Goal: Book appointment/travel/reservation

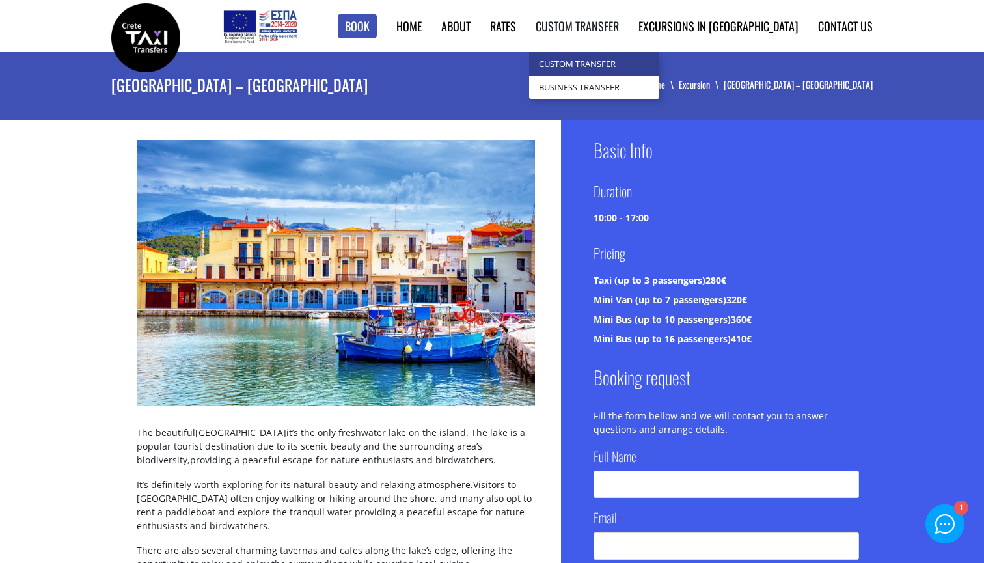
click at [652, 57] on link "Custom Transfer" at bounding box center [594, 63] width 130 height 23
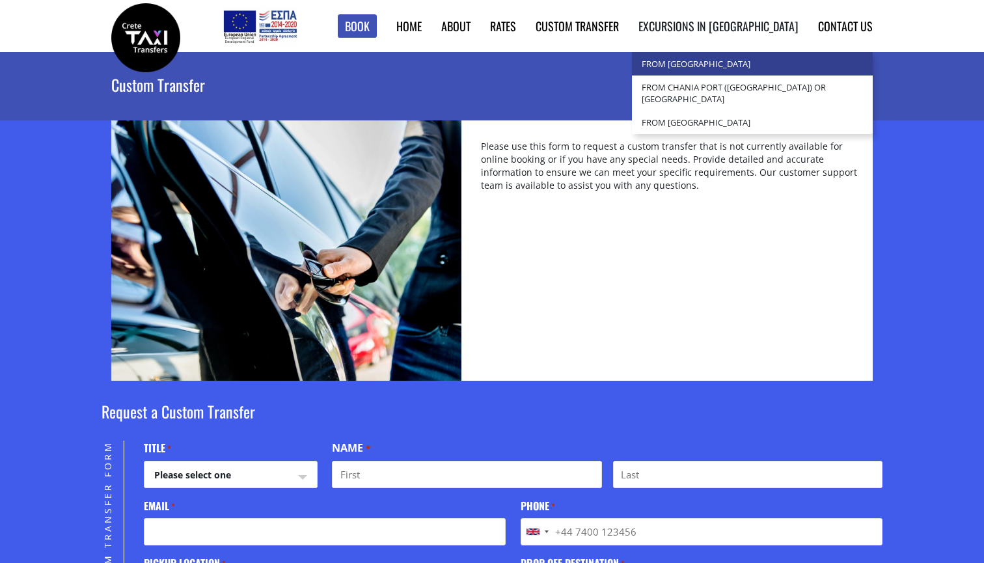
click at [750, 60] on link "from [GEOGRAPHIC_DATA]" at bounding box center [752, 63] width 241 height 23
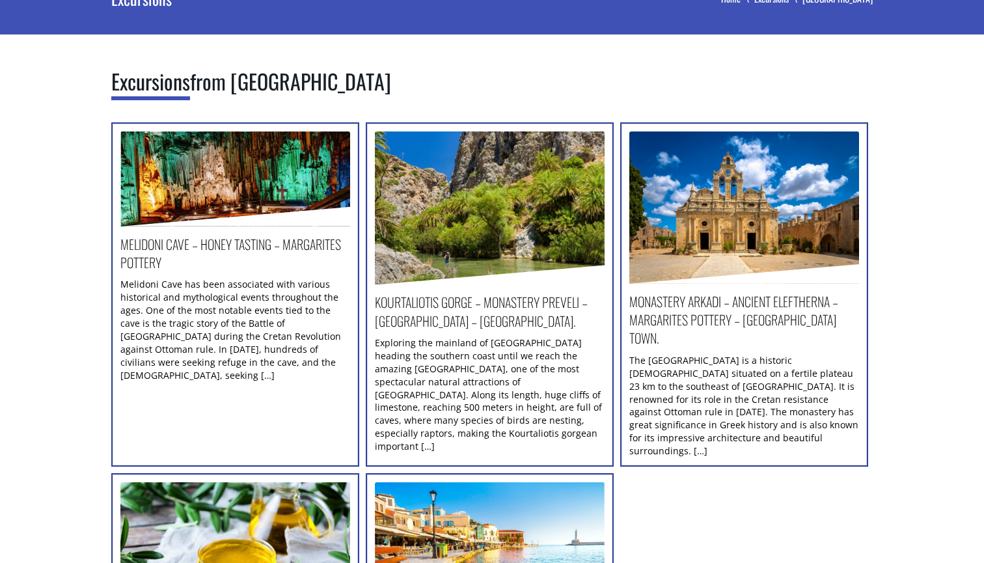
scroll to position [110, 0]
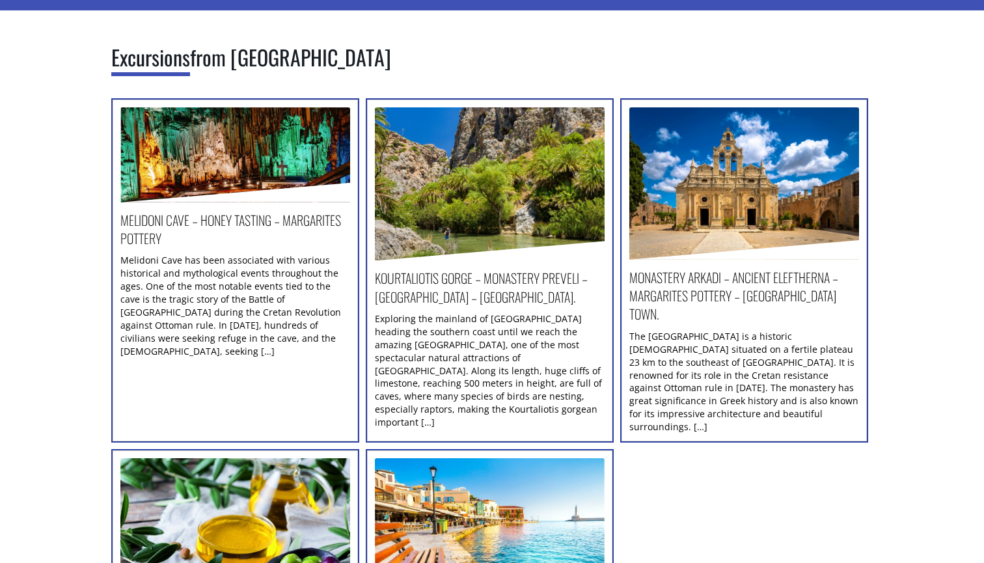
click at [463, 295] on h2 "Kourtaliotis Gorge – Monastery Preveli – Kalypso – Myrthios village." at bounding box center [490, 291] width 230 height 44
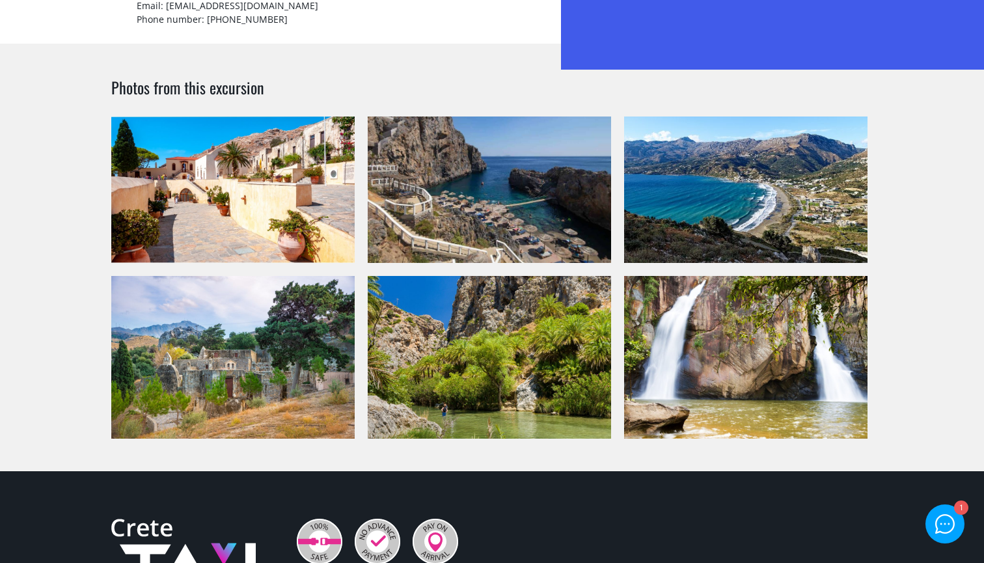
scroll to position [1484, 0]
